Goal: Transaction & Acquisition: Purchase product/service

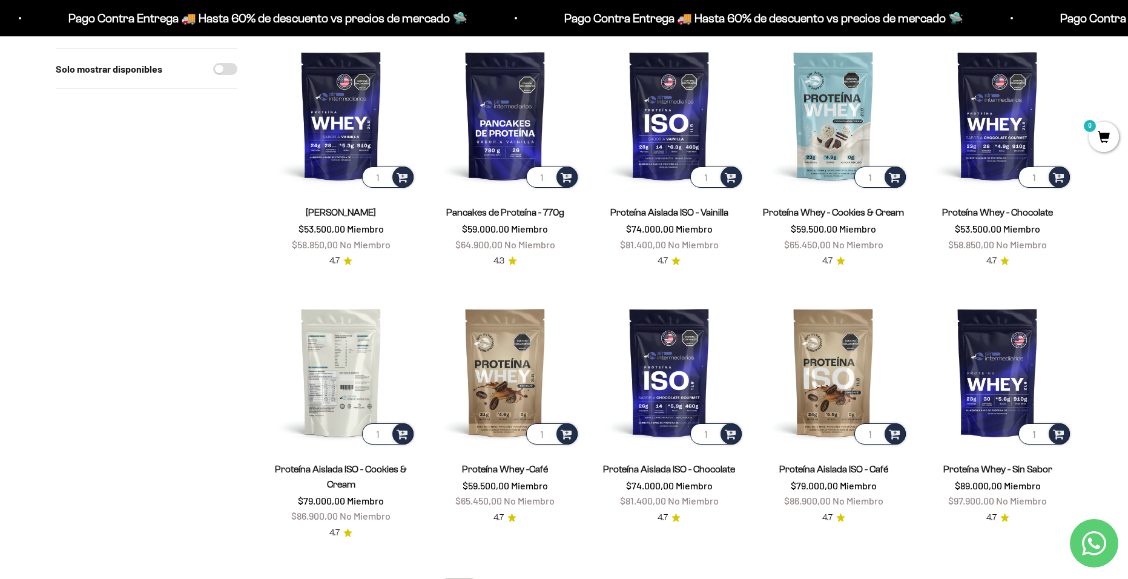
scroll to position [121, 0]
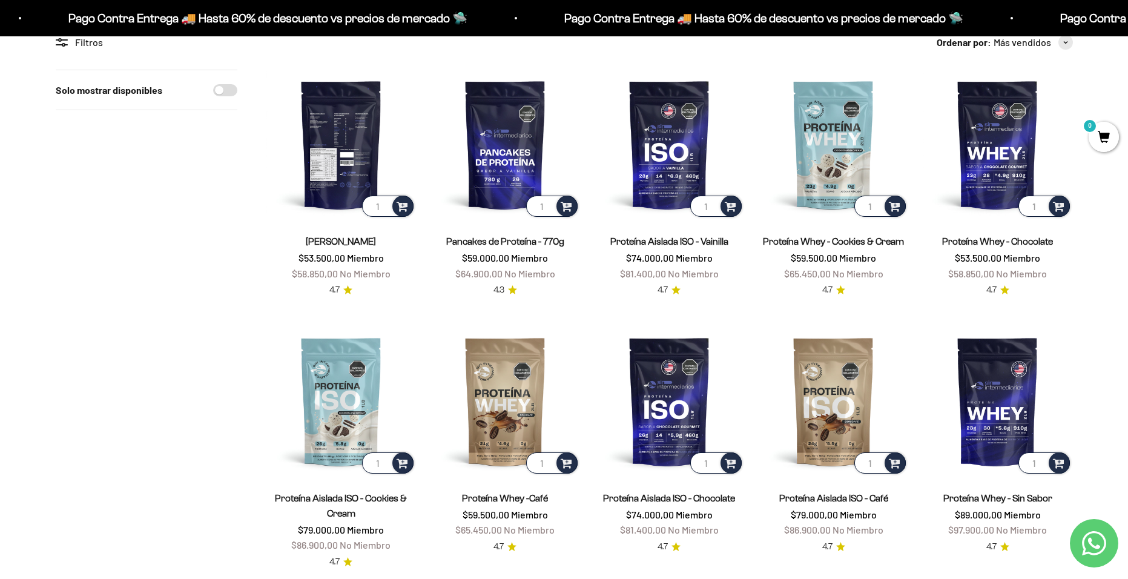
click at [343, 104] on img at bounding box center [340, 144] width 149 height 149
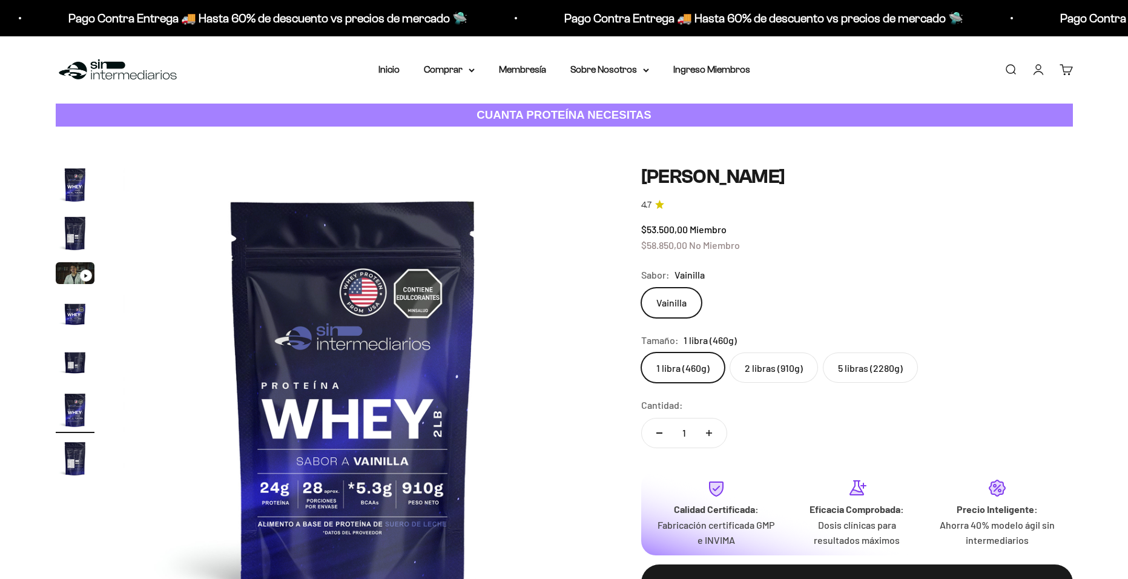
scroll to position [0, 2370]
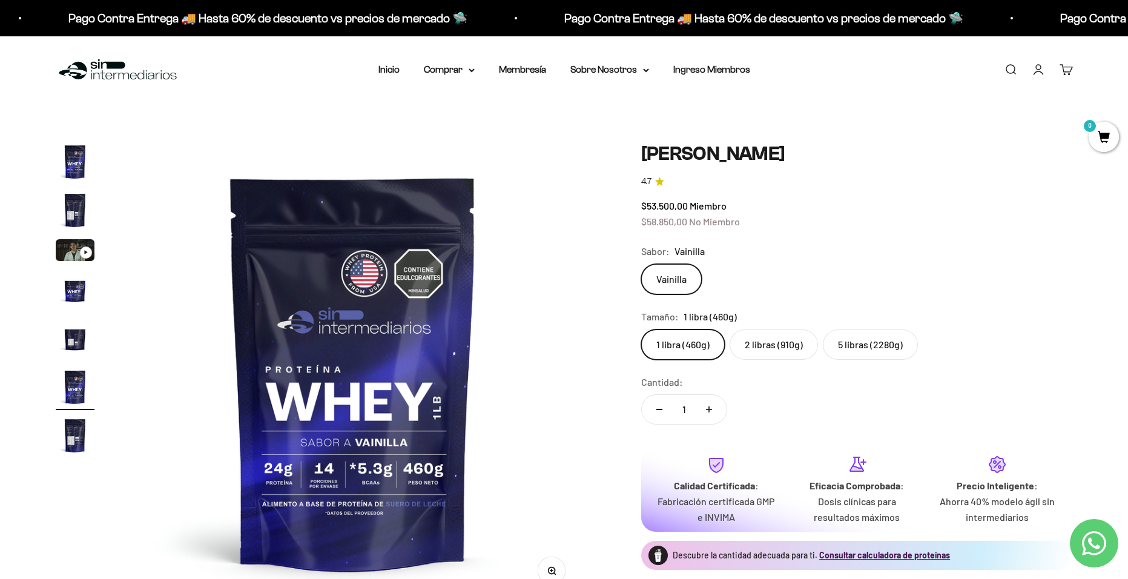
click at [70, 205] on img "Ir al artículo 2" at bounding box center [75, 210] width 39 height 39
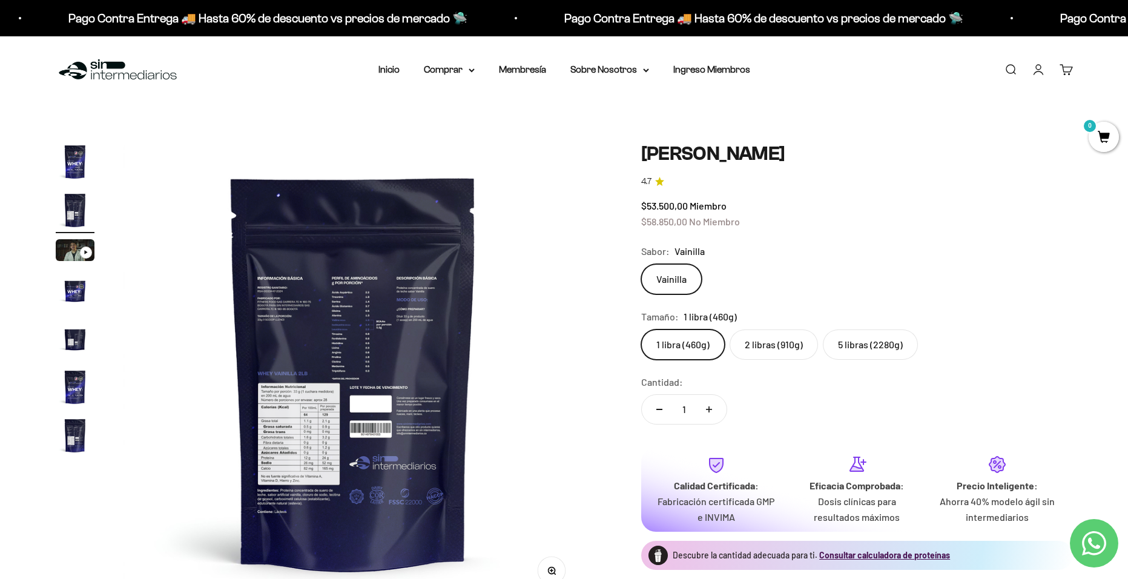
click at [300, 411] on img at bounding box center [352, 371] width 459 height 459
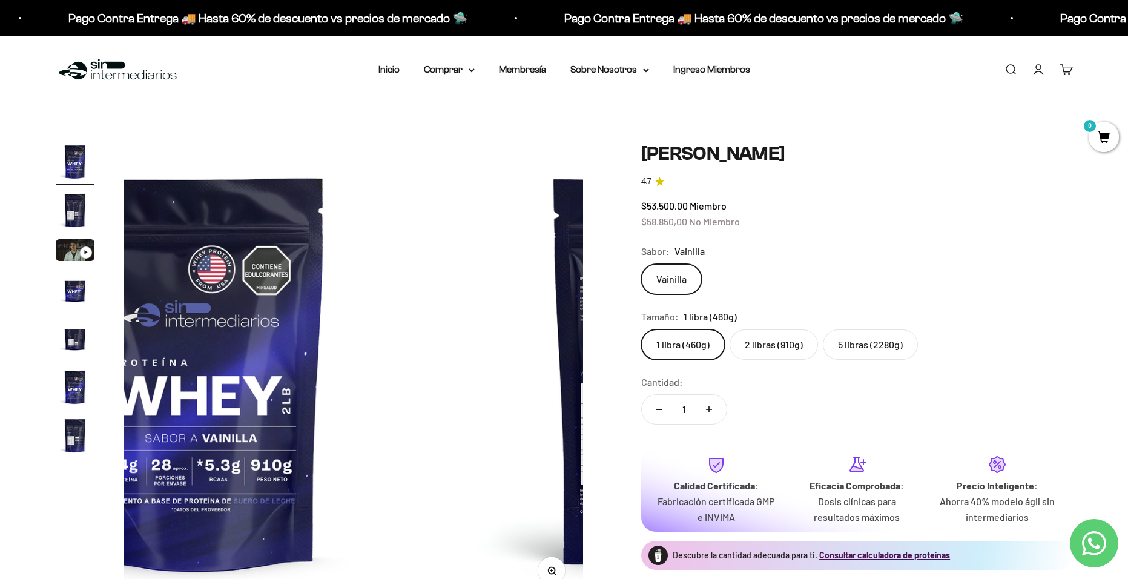
scroll to position [0, 0]
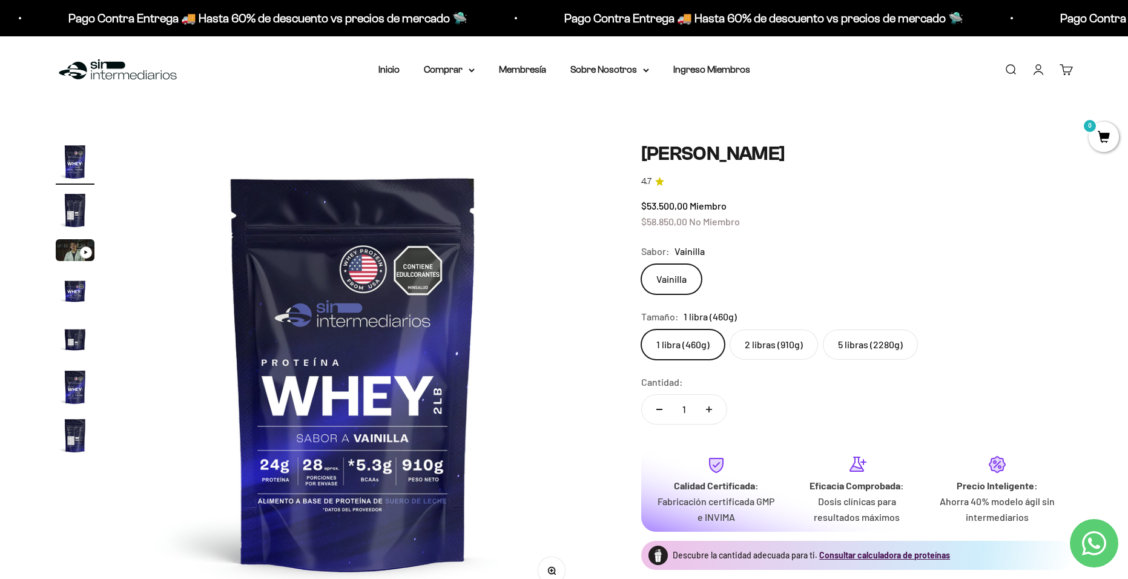
click at [473, 339] on img at bounding box center [352, 371] width 459 height 459
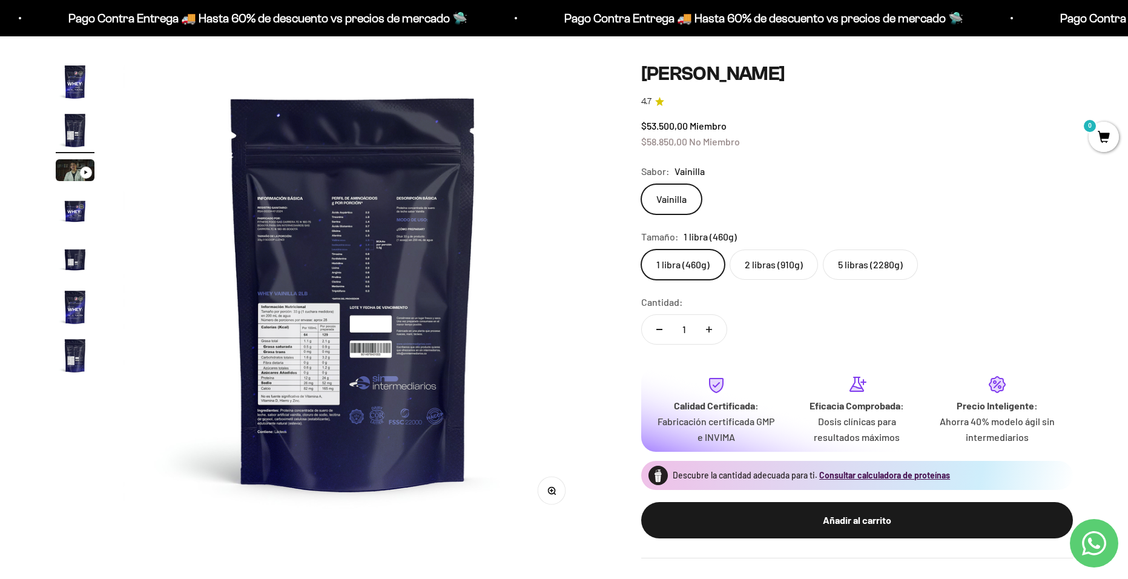
scroll to position [121, 0]
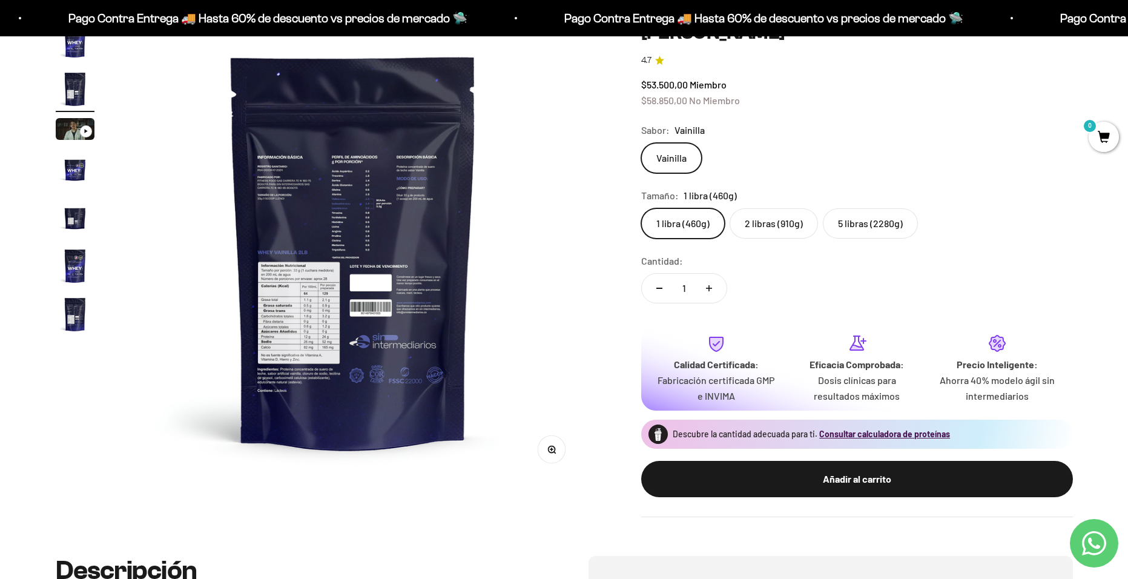
click at [845, 228] on label "5 libras (2280g)" at bounding box center [870, 223] width 95 height 30
click at [641, 208] on input "5 libras (2280g)" at bounding box center [640, 208] width 1 height 1
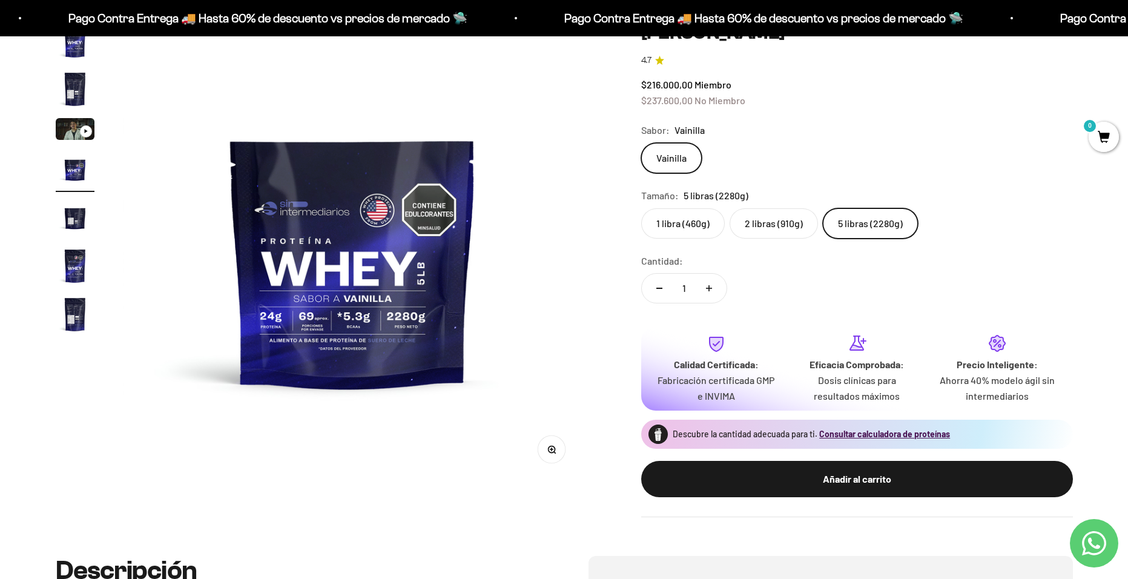
click at [86, 213] on img "Ir al artículo 5" at bounding box center [75, 217] width 39 height 39
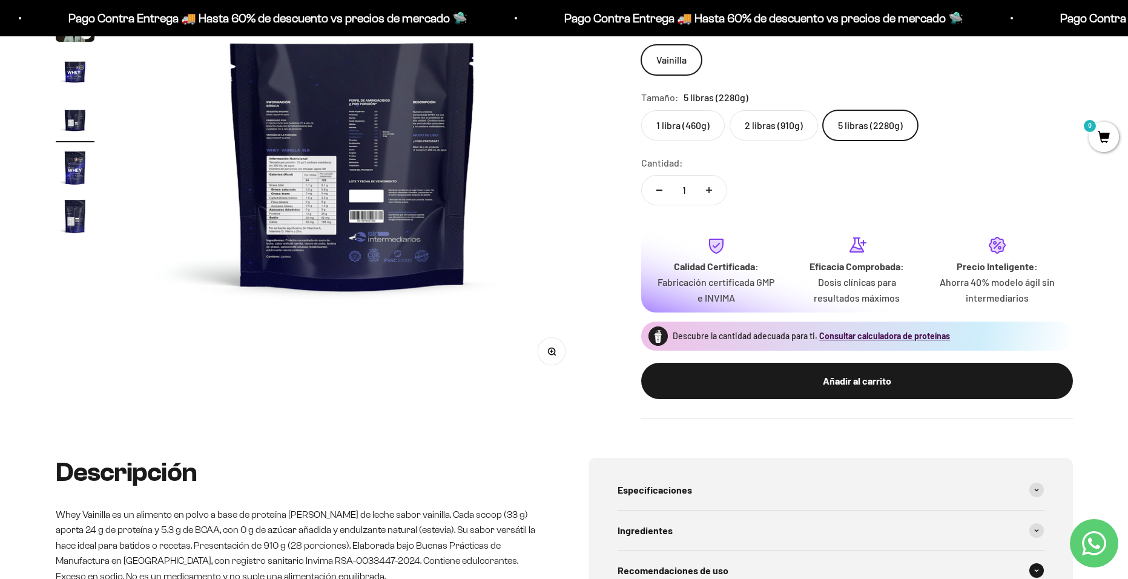
scroll to position [363, 0]
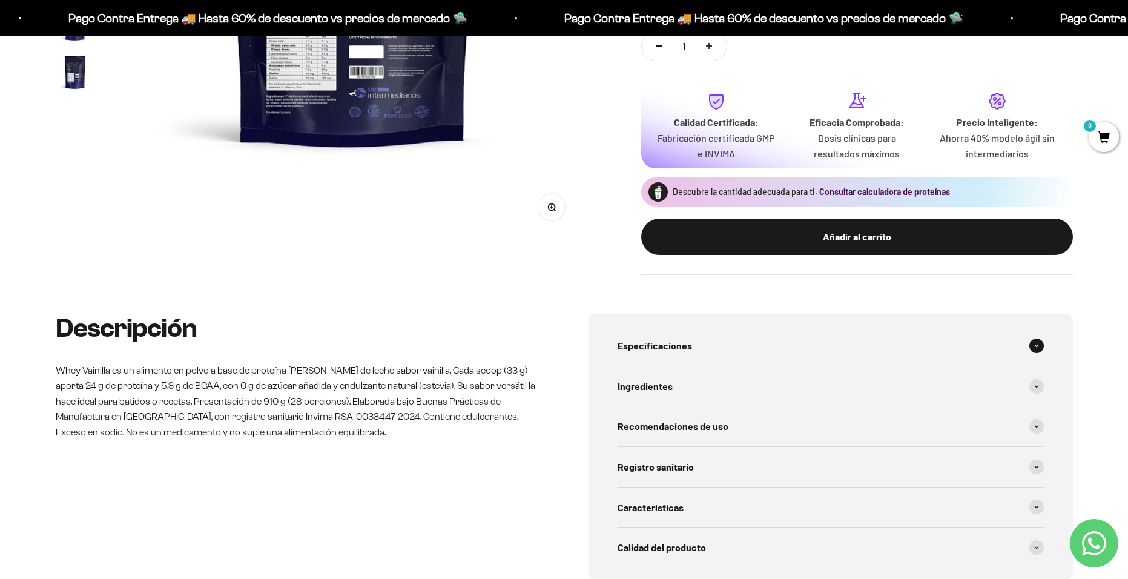
click at [722, 356] on div "Especificaciones" at bounding box center [830, 346] width 426 height 40
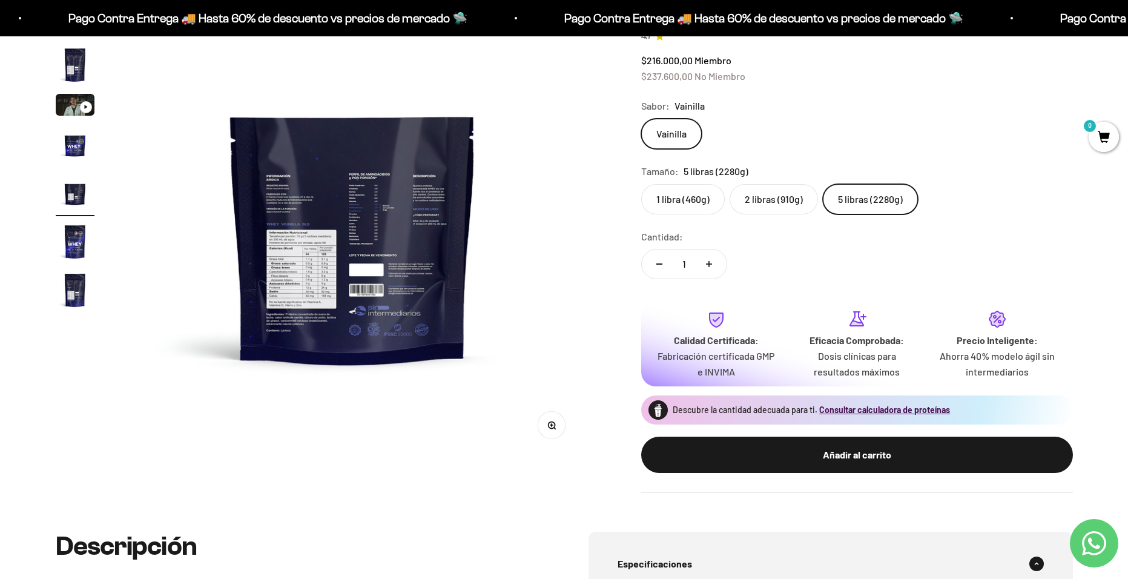
scroll to position [0, 0]
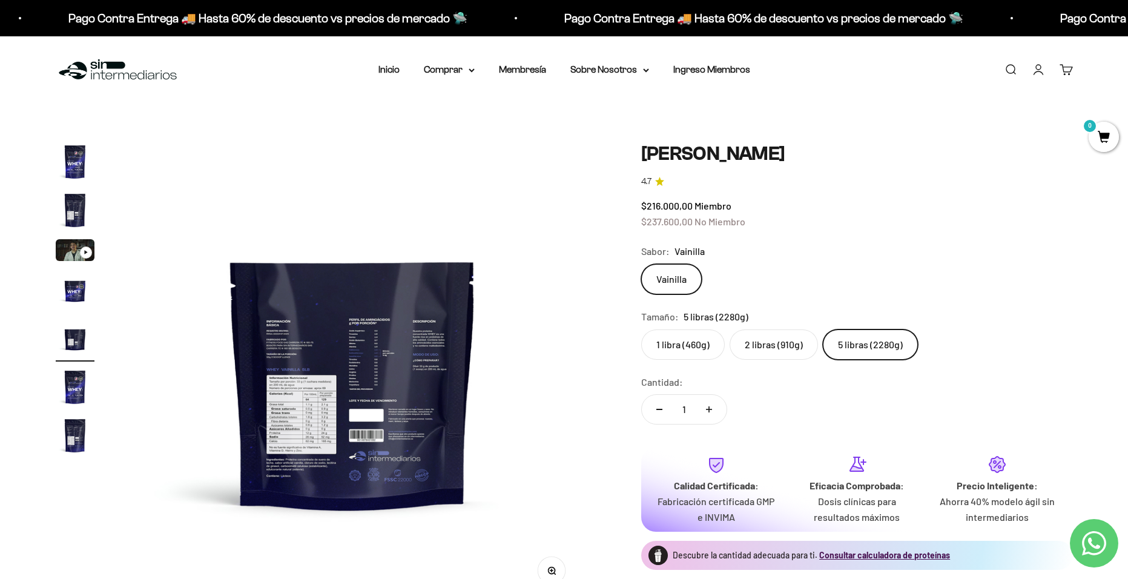
click at [64, 161] on img "Ir al artículo 1" at bounding box center [75, 161] width 39 height 39
